Goal: Information Seeking & Learning: Learn about a topic

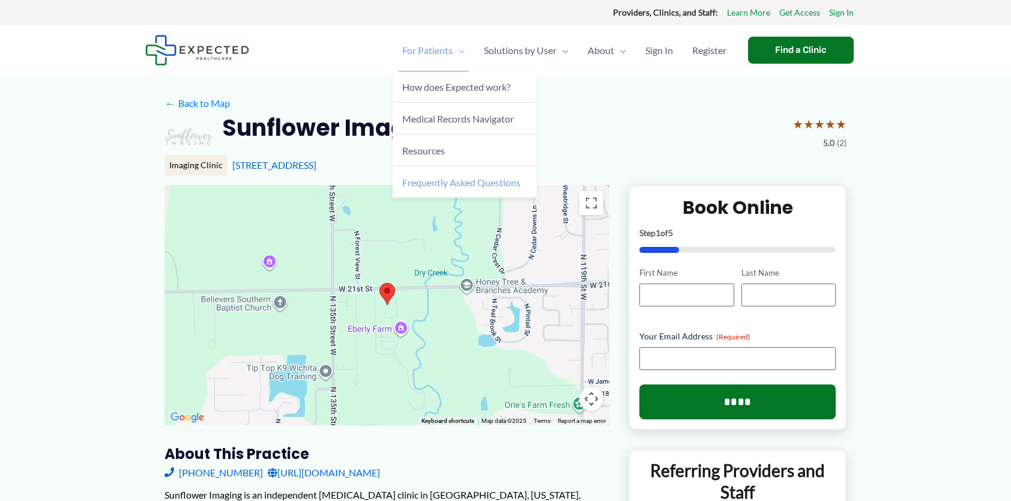
click at [468, 181] on span "Frequently Asked Questions" at bounding box center [461, 182] width 118 height 11
